Goal: Task Accomplishment & Management: Use online tool/utility

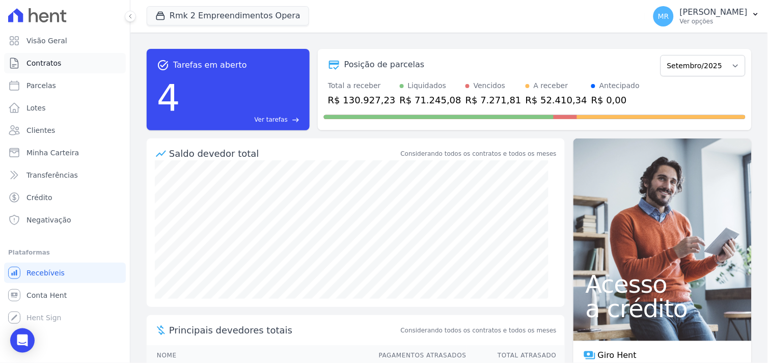
click at [46, 66] on span "Contratos" at bounding box center [43, 63] width 35 height 10
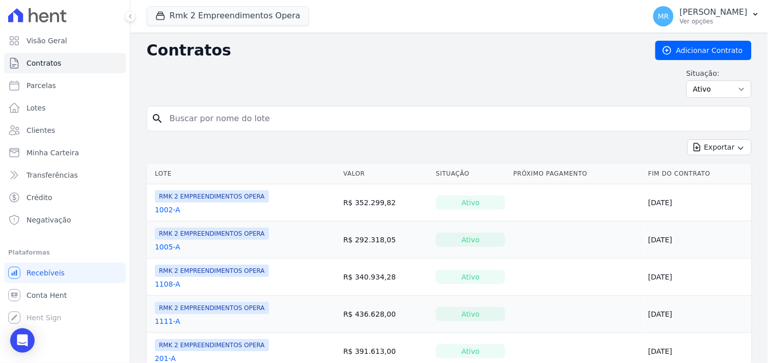
click at [252, 121] on input "search" at bounding box center [454, 118] width 583 height 20
click at [211, 15] on button "Rmk 2 Empreendimentos Opera" at bounding box center [228, 15] width 162 height 19
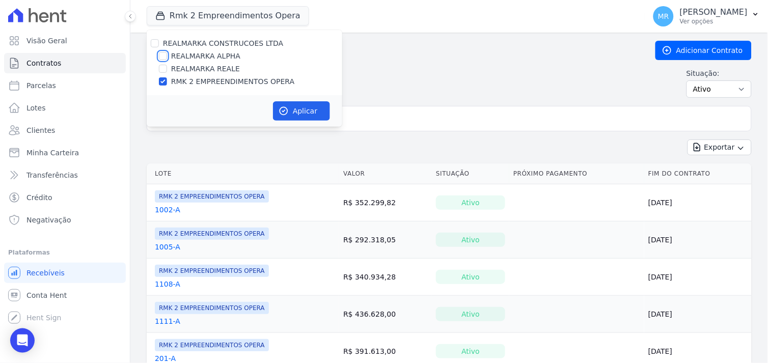
click at [160, 53] on input "REALMARKA ALPHA" at bounding box center [163, 56] width 8 height 8
checkbox input "true"
click at [160, 80] on input "RMK 2 EMPREENDIMENTOS OPERA" at bounding box center [163, 81] width 8 height 8
checkbox input "false"
click at [297, 109] on button "Aplicar" at bounding box center [301, 110] width 57 height 19
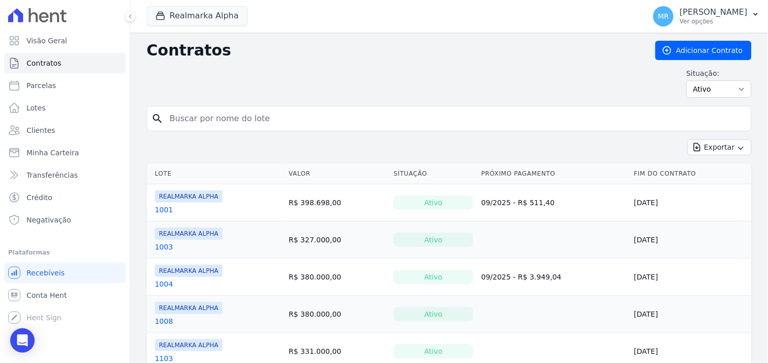
click at [215, 116] on input "search" at bounding box center [454, 118] width 583 height 20
type input "207"
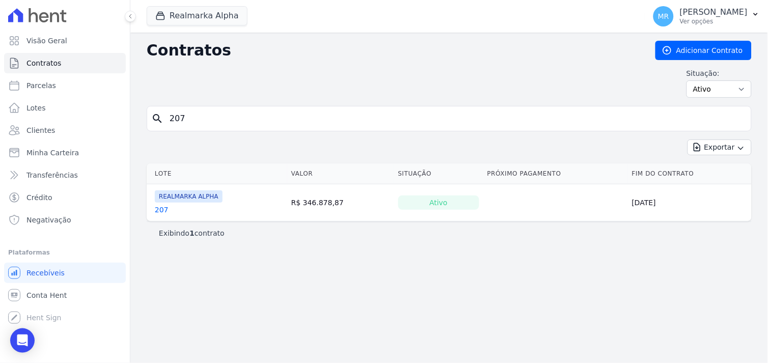
click at [161, 210] on link "207" at bounding box center [162, 210] width 14 height 10
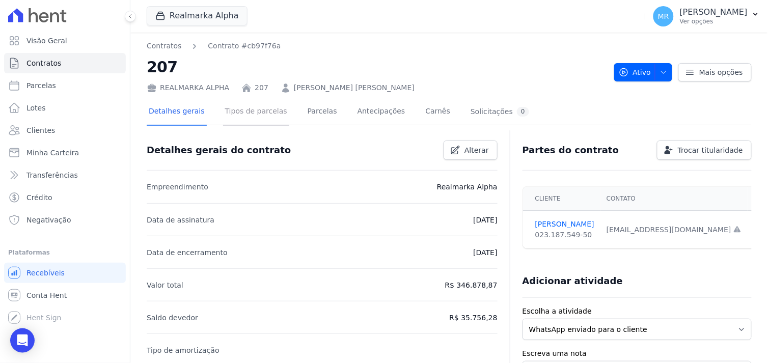
click at [248, 110] on link "Tipos de parcelas" at bounding box center [256, 112] width 66 height 27
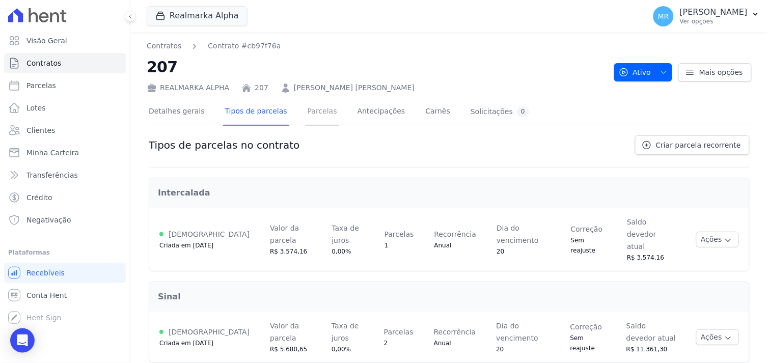
click at [305, 112] on link "Parcelas" at bounding box center [322, 112] width 34 height 27
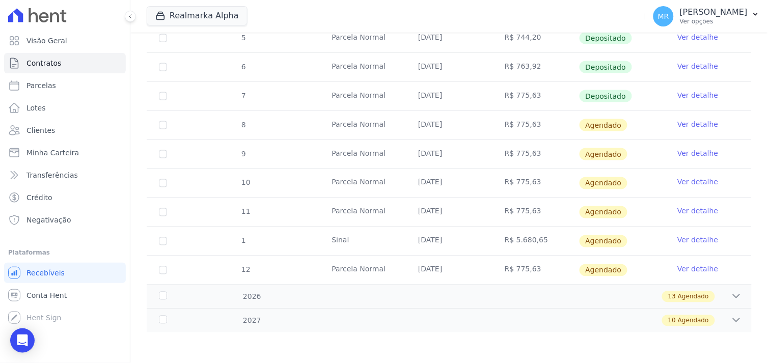
scroll to position [250, 0]
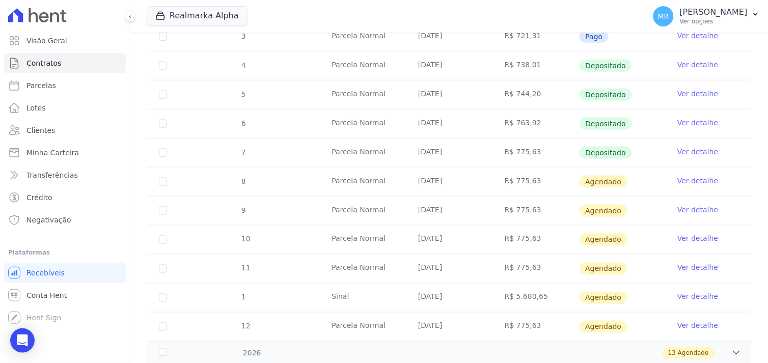
click at [681, 207] on link "Ver detalhe" at bounding box center [697, 210] width 41 height 10
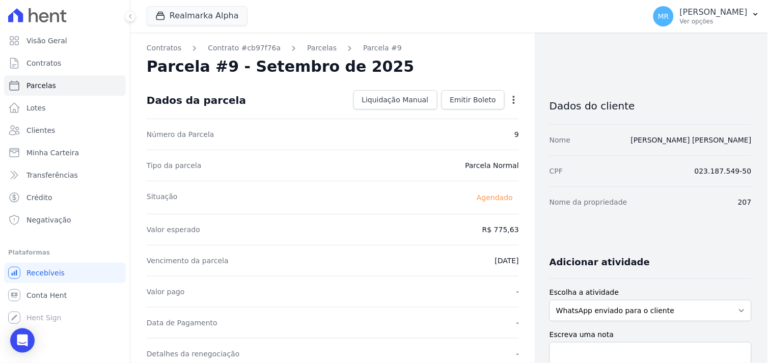
click at [510, 99] on icon "button" at bounding box center [513, 100] width 10 height 10
click at [445, 116] on link "Alterar" at bounding box center [470, 113] width 90 height 18
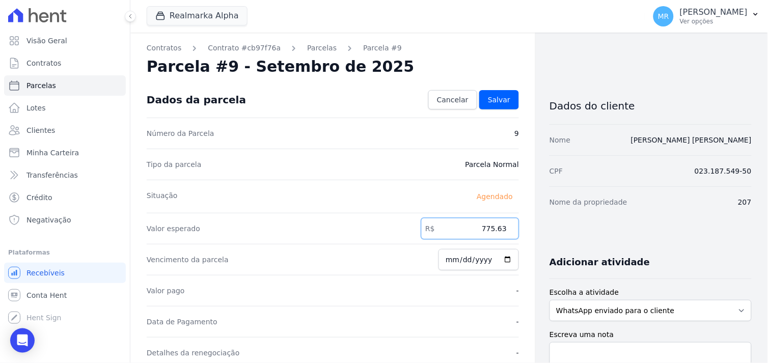
drag, startPoint x: 462, startPoint y: 230, endPoint x: 522, endPoint y: 225, distance: 60.3
type input "1493.97"
click at [497, 100] on span "Salvar" at bounding box center [499, 100] width 22 height 10
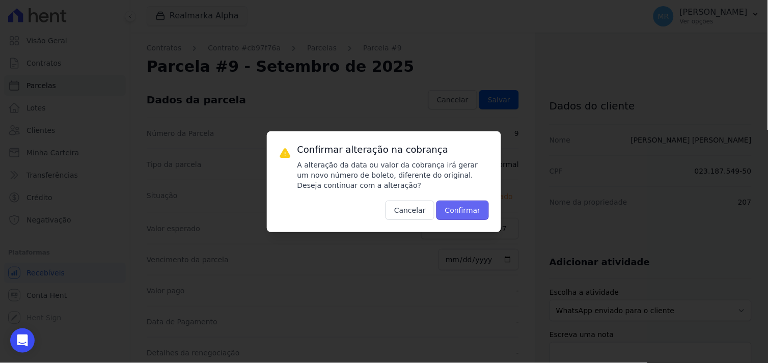
click at [465, 211] on button "Confirmar" at bounding box center [462, 210] width 53 height 19
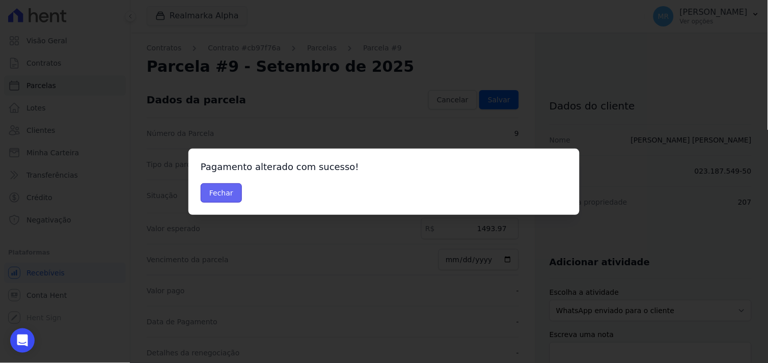
click at [229, 192] on button "Fechar" at bounding box center [221, 192] width 41 height 19
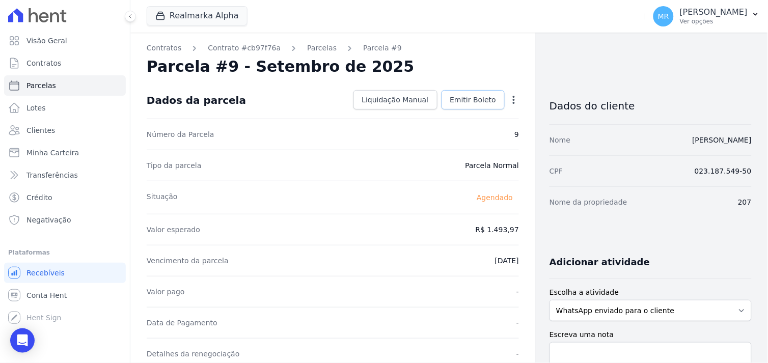
click at [481, 97] on span "Emitir Boleto" at bounding box center [473, 100] width 46 height 10
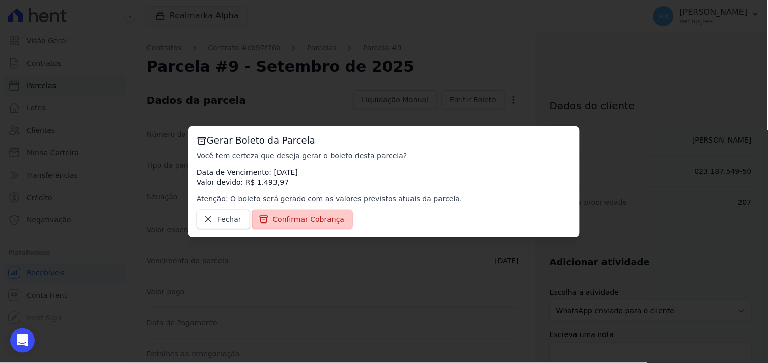
click at [292, 219] on span "Confirmar Cobrança" at bounding box center [309, 219] width 72 height 10
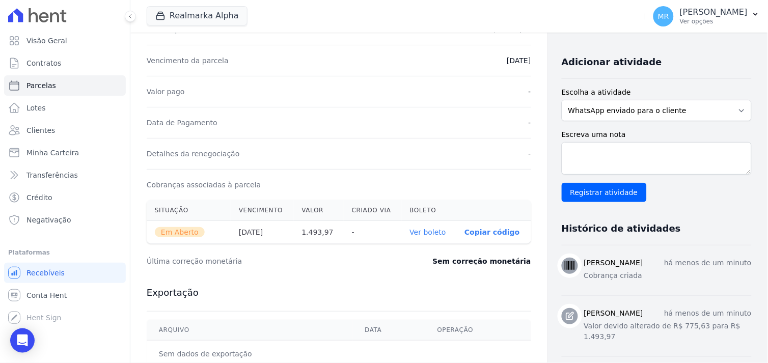
scroll to position [226, 0]
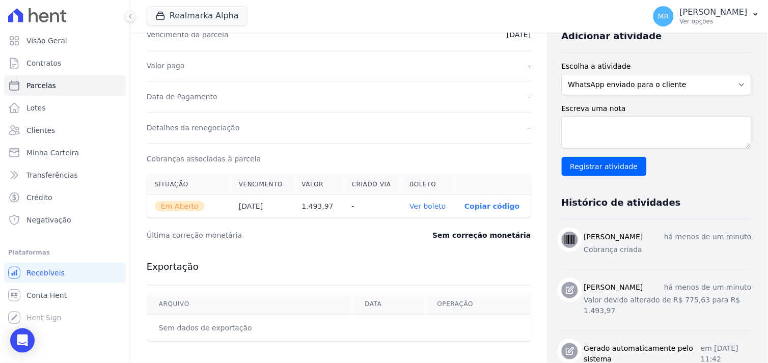
click at [421, 209] on link "Ver boleto" at bounding box center [428, 206] width 36 height 8
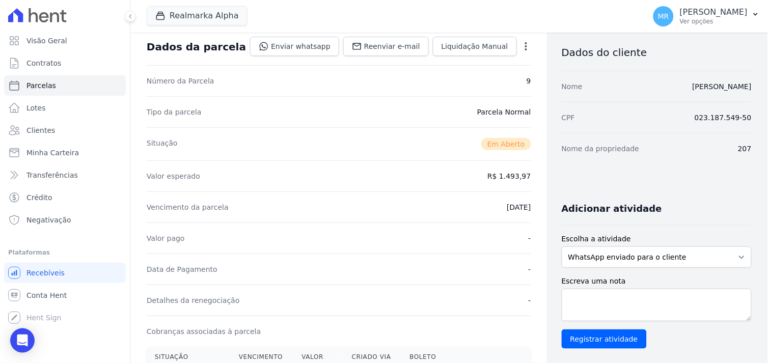
scroll to position [0, 0]
